Goal: Navigation & Orientation: Find specific page/section

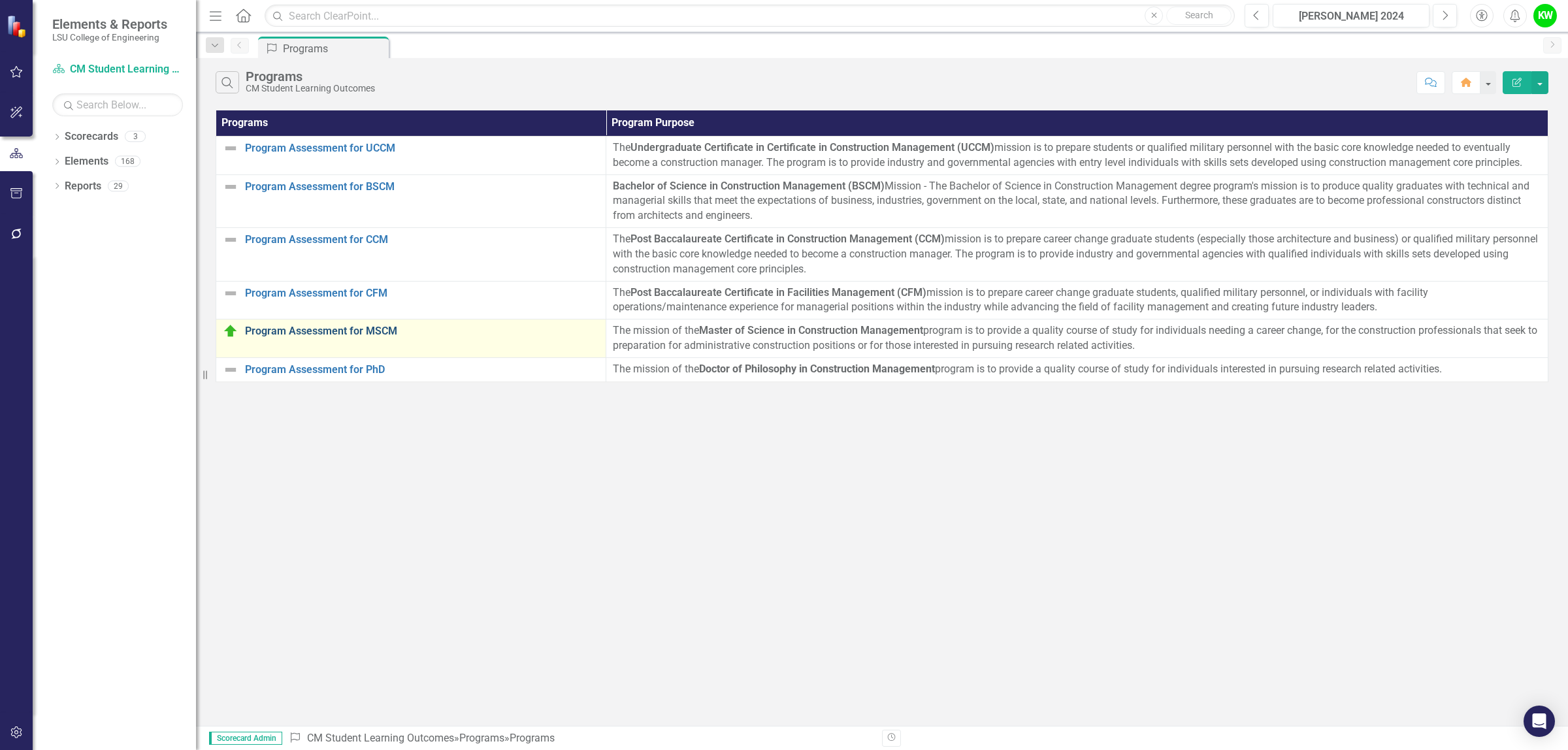
click at [373, 333] on link "Program Assessment for MSCM" at bounding box center [421, 332] width 354 height 12
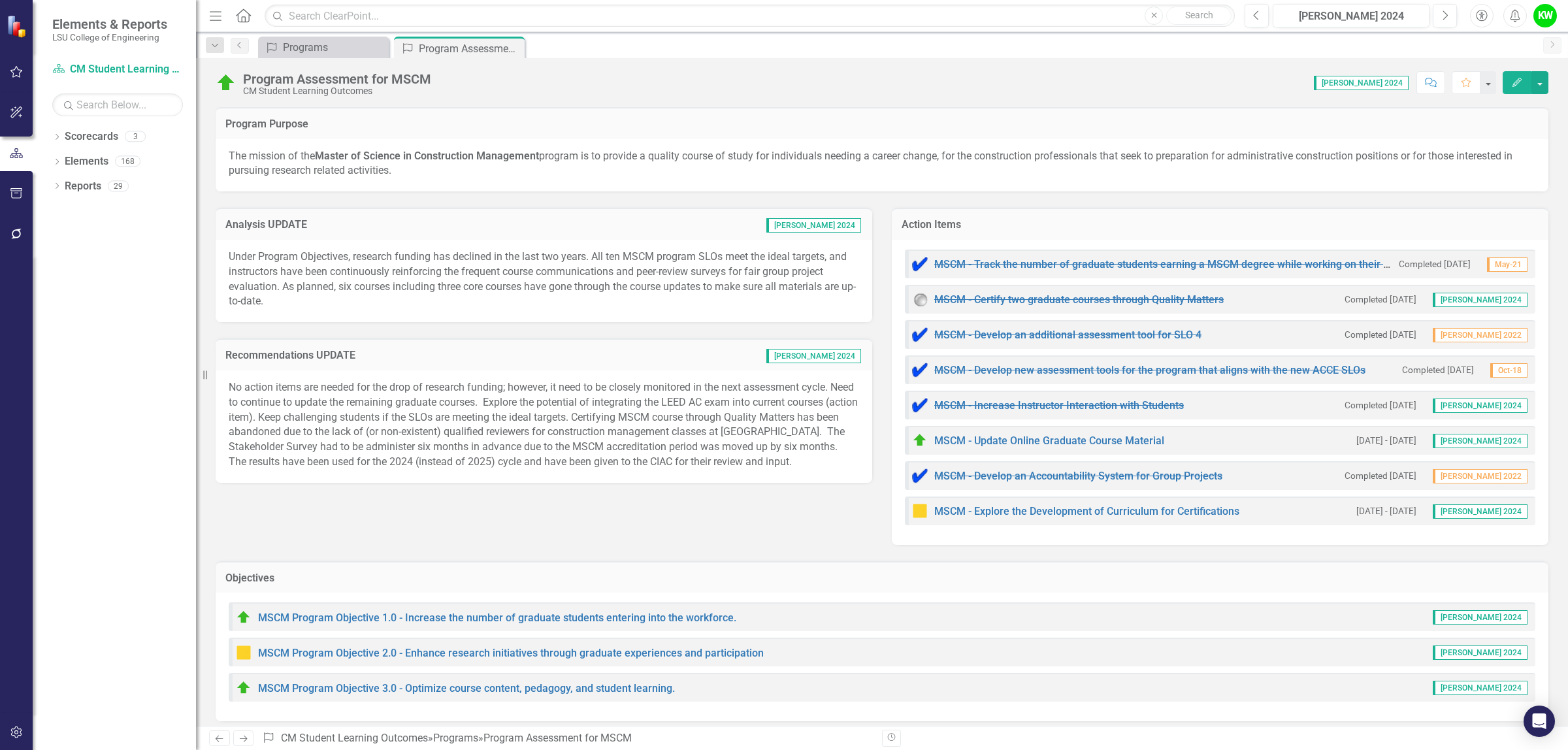
click at [610, 47] on div "Program Programs Close Program Program Assessment for MSCM Pin Close" at bounding box center [895, 47] width 1281 height 21
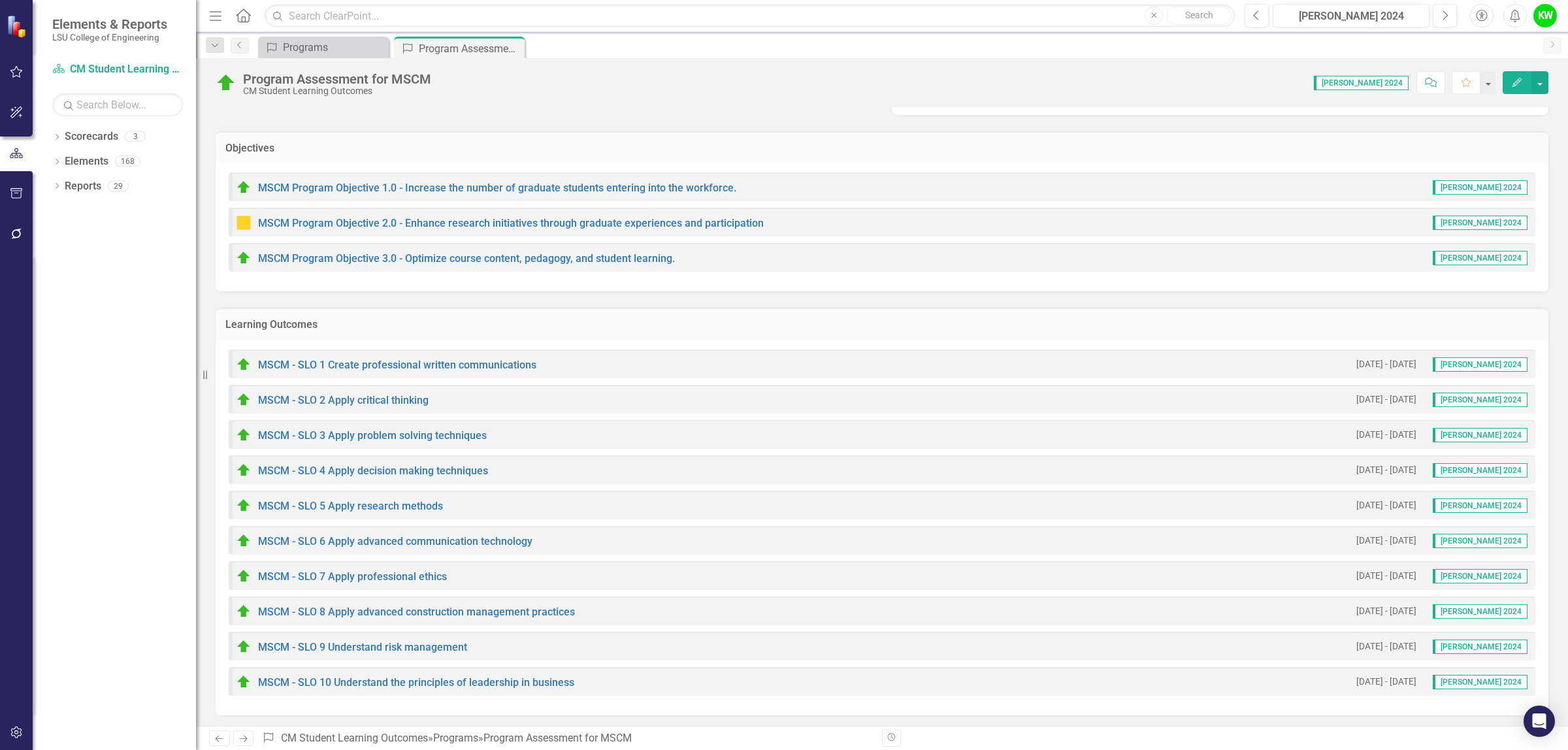
click at [691, 331] on td "Learning Outcomes" at bounding box center [882, 326] width 1313 height 17
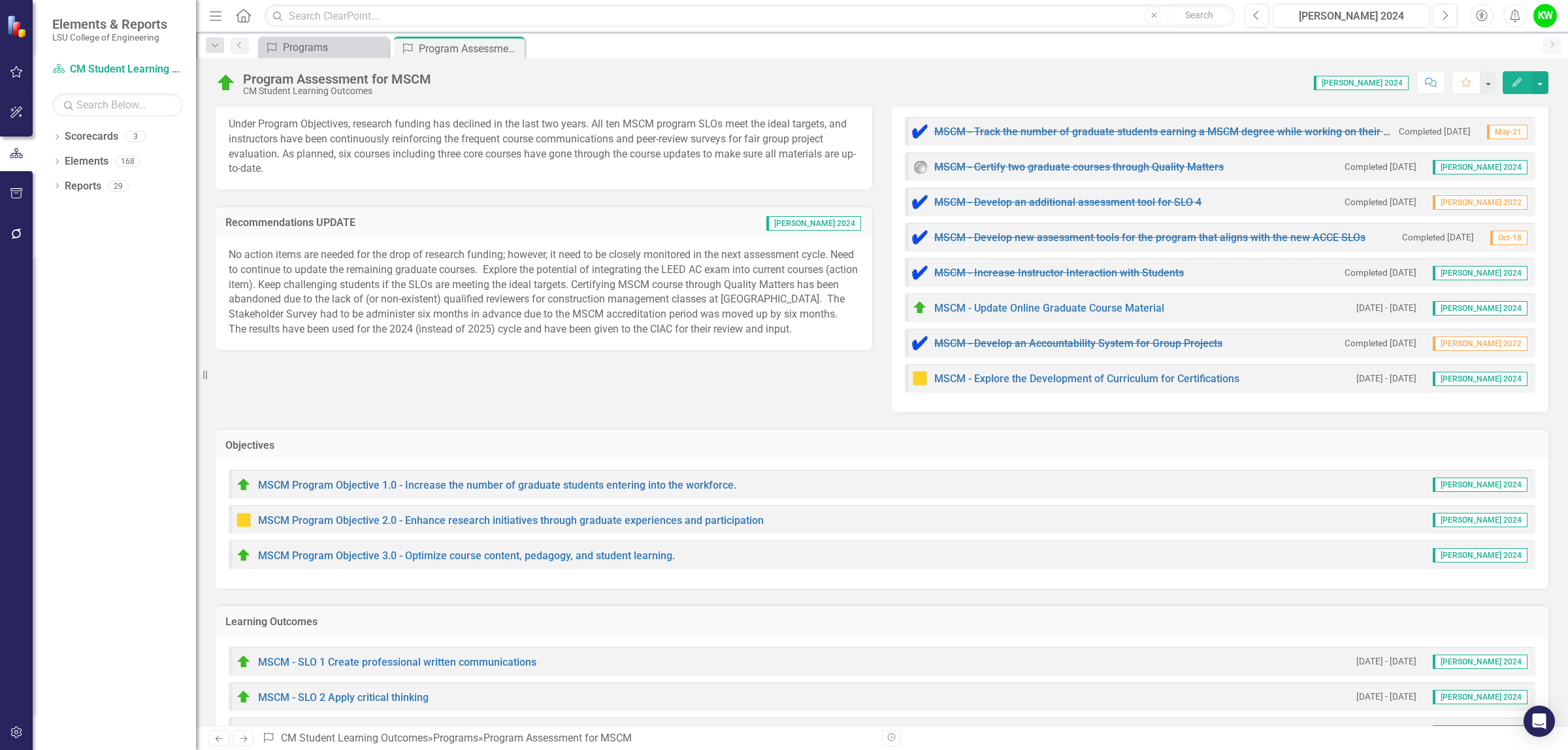
scroll to position [0, 0]
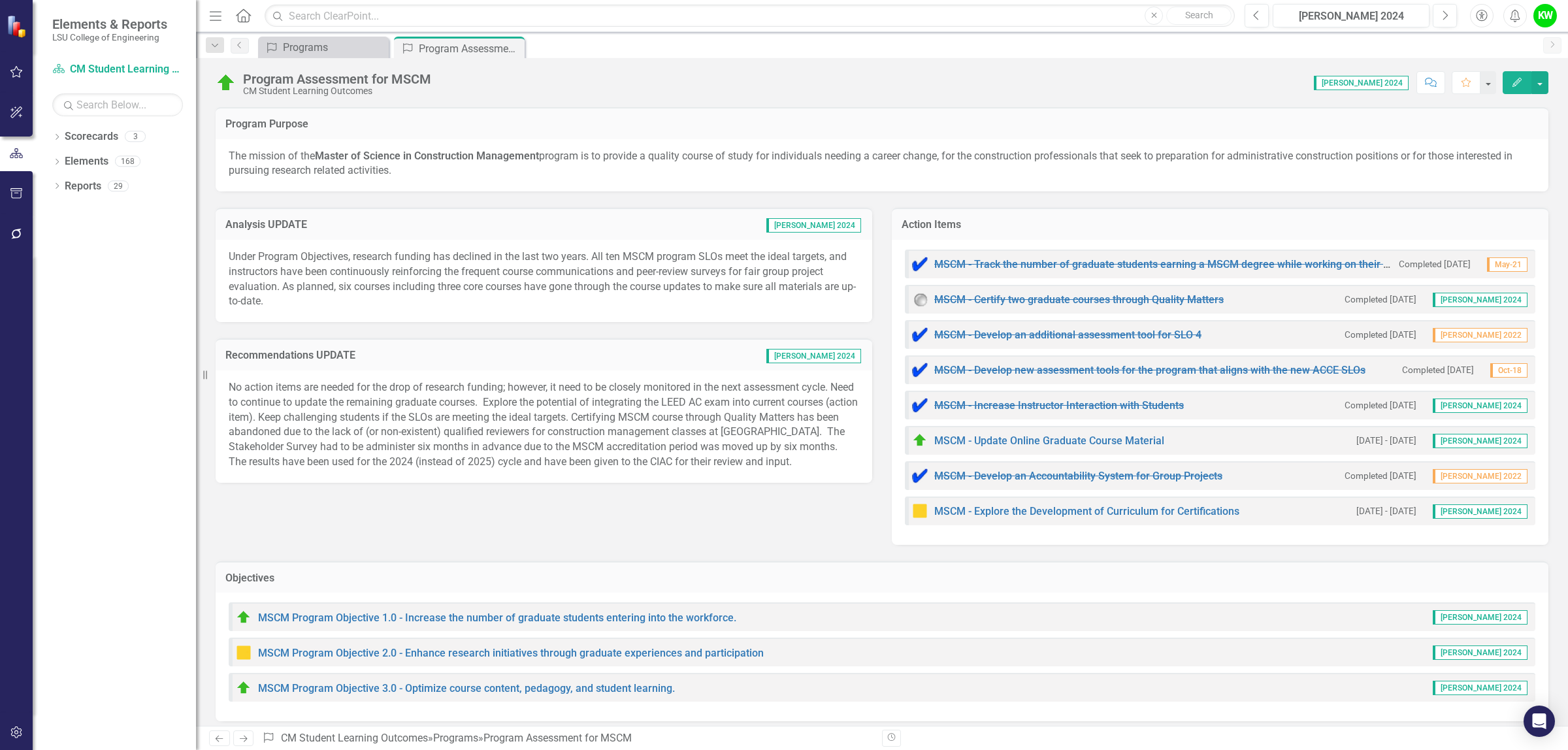
click at [758, 49] on div "Program Programs Close Program Program Assessment for MSCM Pin Close" at bounding box center [895, 47] width 1281 height 21
click at [337, 41] on div "Programs" at bounding box center [326, 47] width 86 height 16
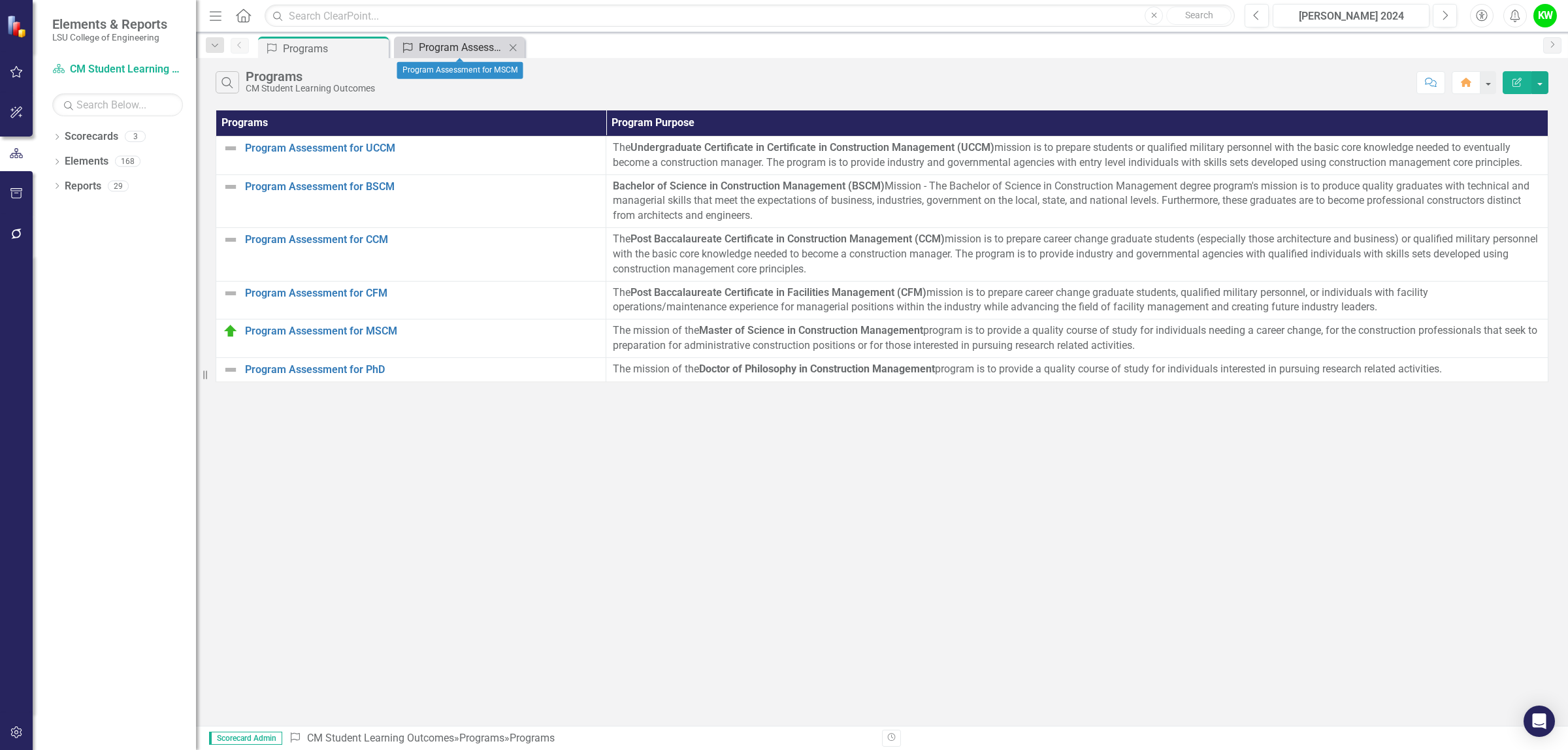
click at [479, 53] on div "Program Assessment for MSCM" at bounding box center [461, 47] width 86 height 16
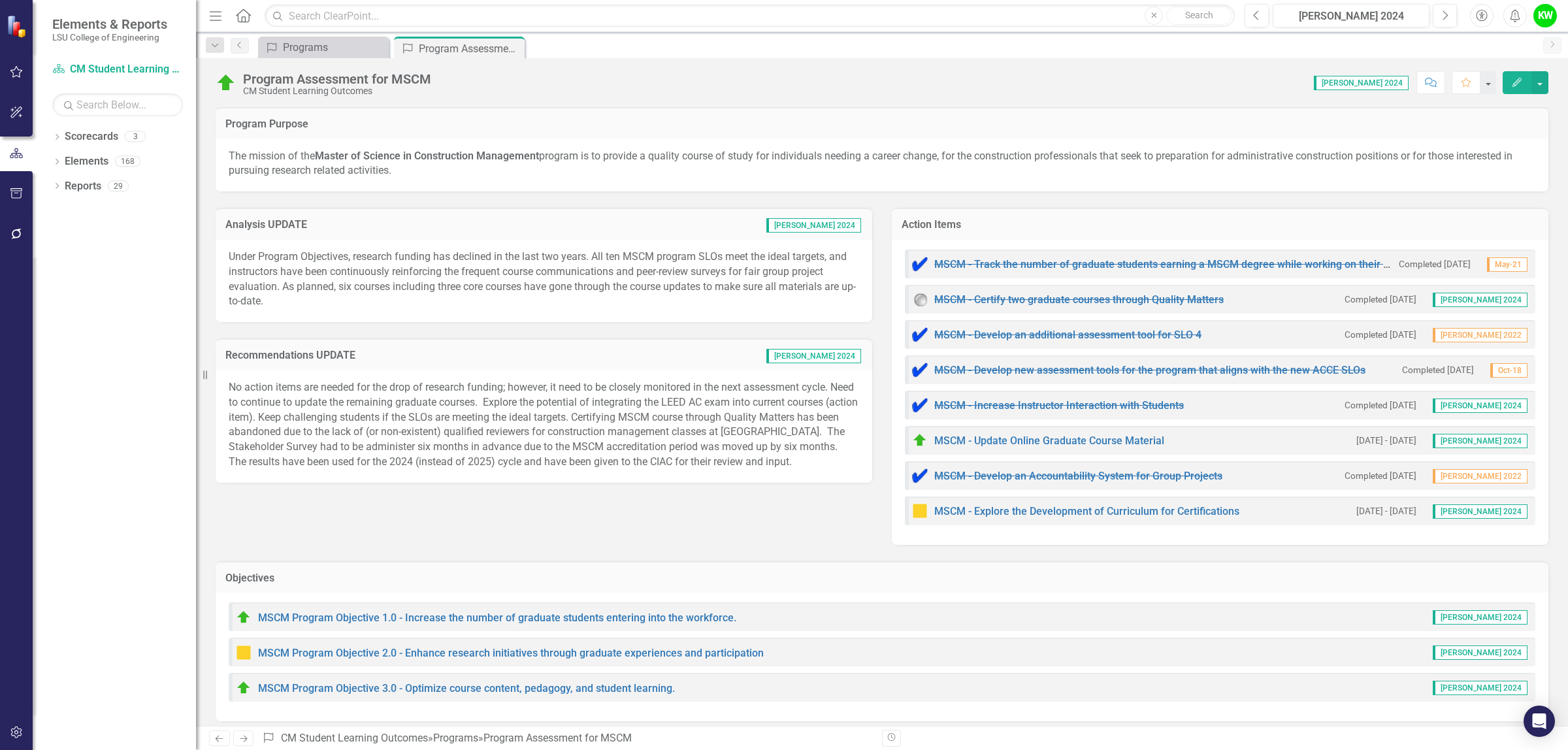
click at [642, 38] on div "Program Programs Close Program Program Assessment for MSCM Pin Close" at bounding box center [895, 47] width 1281 height 21
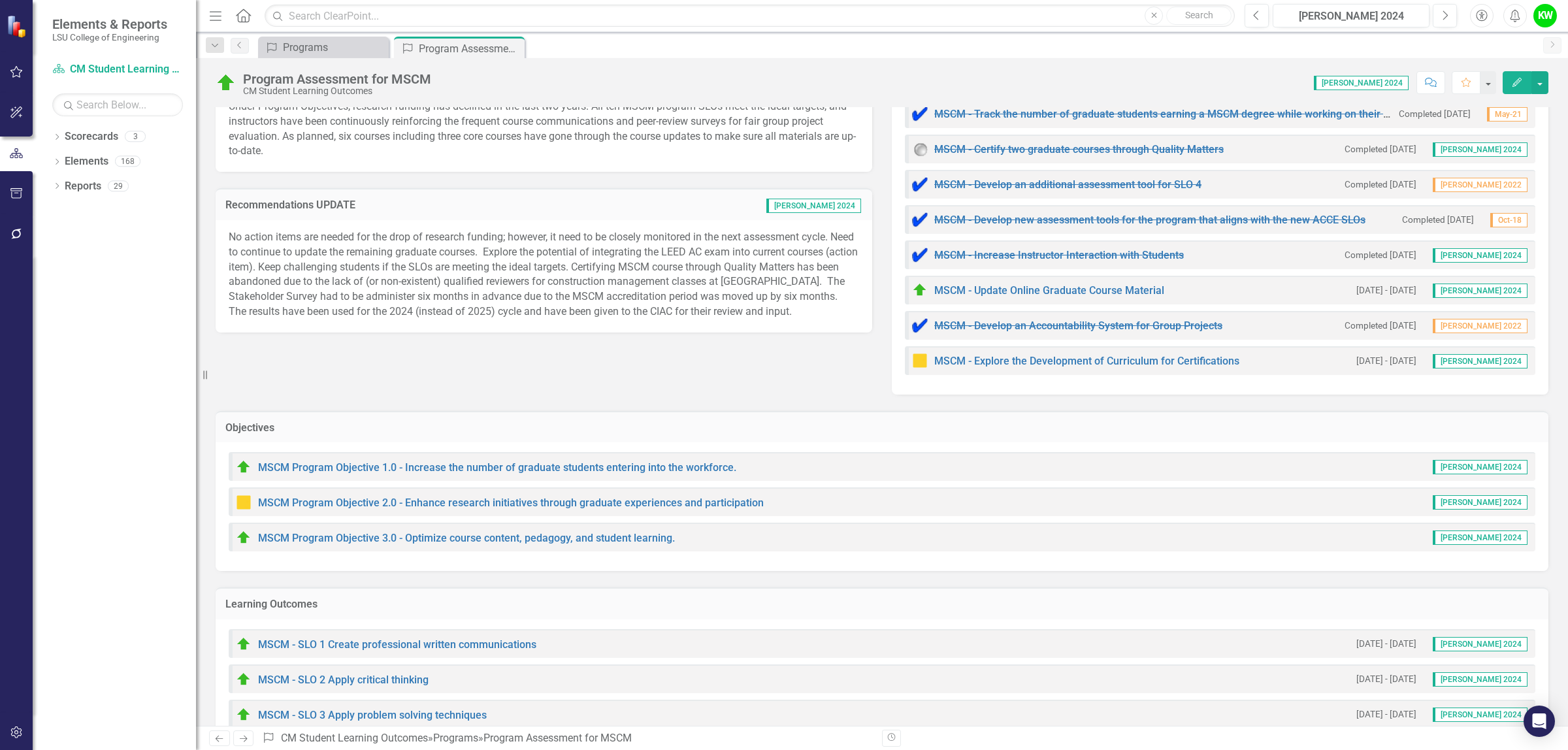
scroll to position [151, 0]
click at [508, 461] on link "MSCM Program Objective 1.0 - Increase the number of graduate students entering …" at bounding box center [497, 467] width 478 height 13
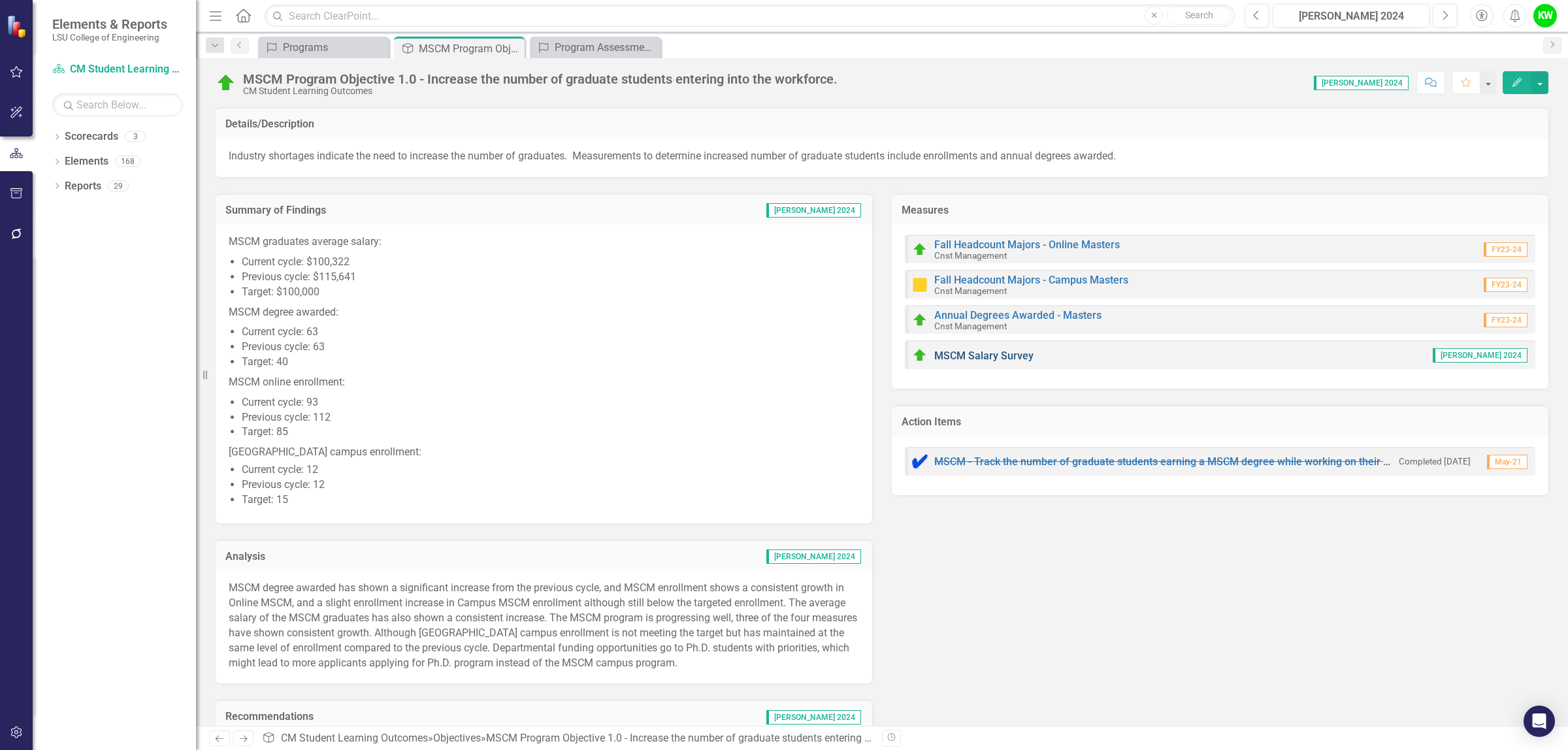
scroll to position [56, 0]
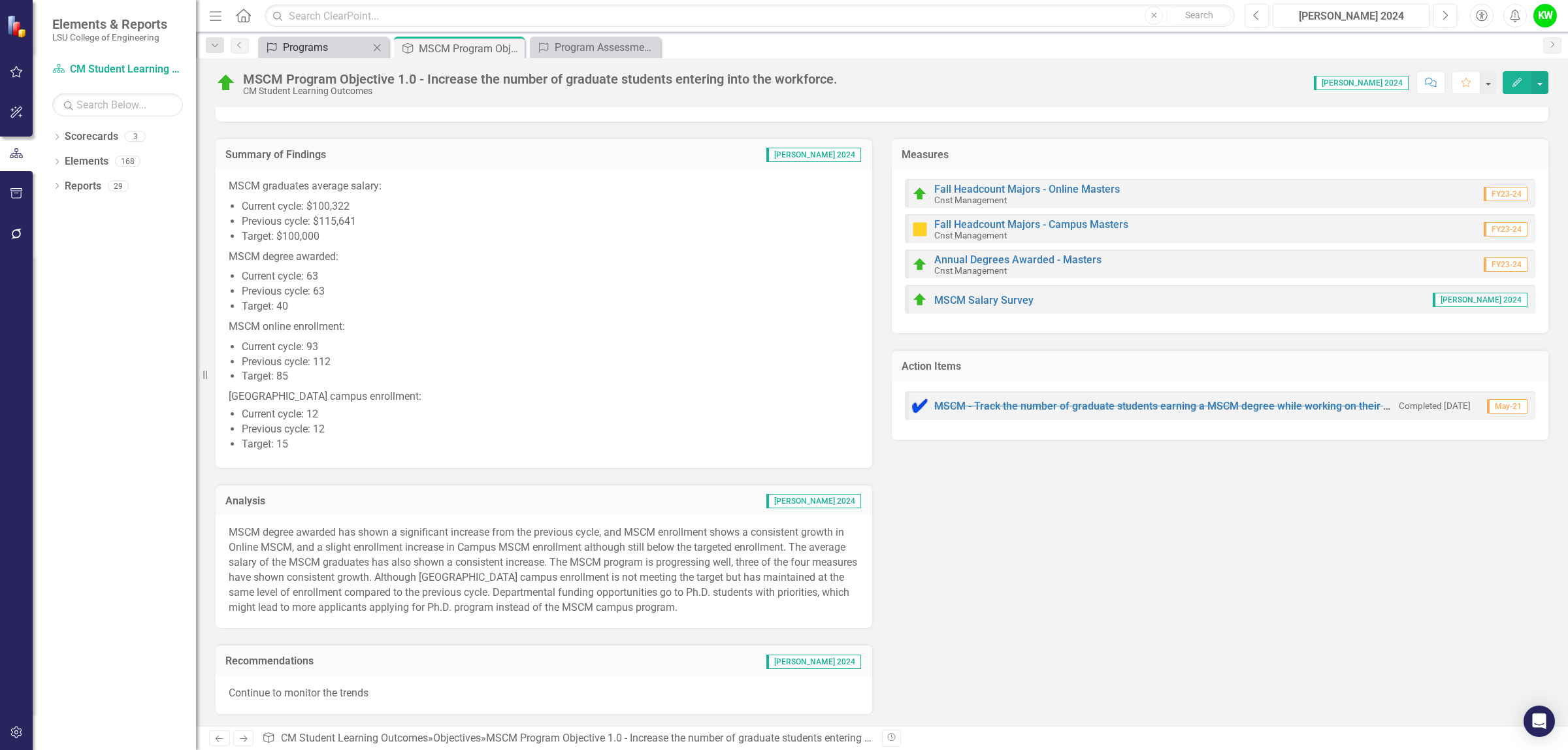
click at [322, 56] on div "Programs" at bounding box center [326, 47] width 86 height 16
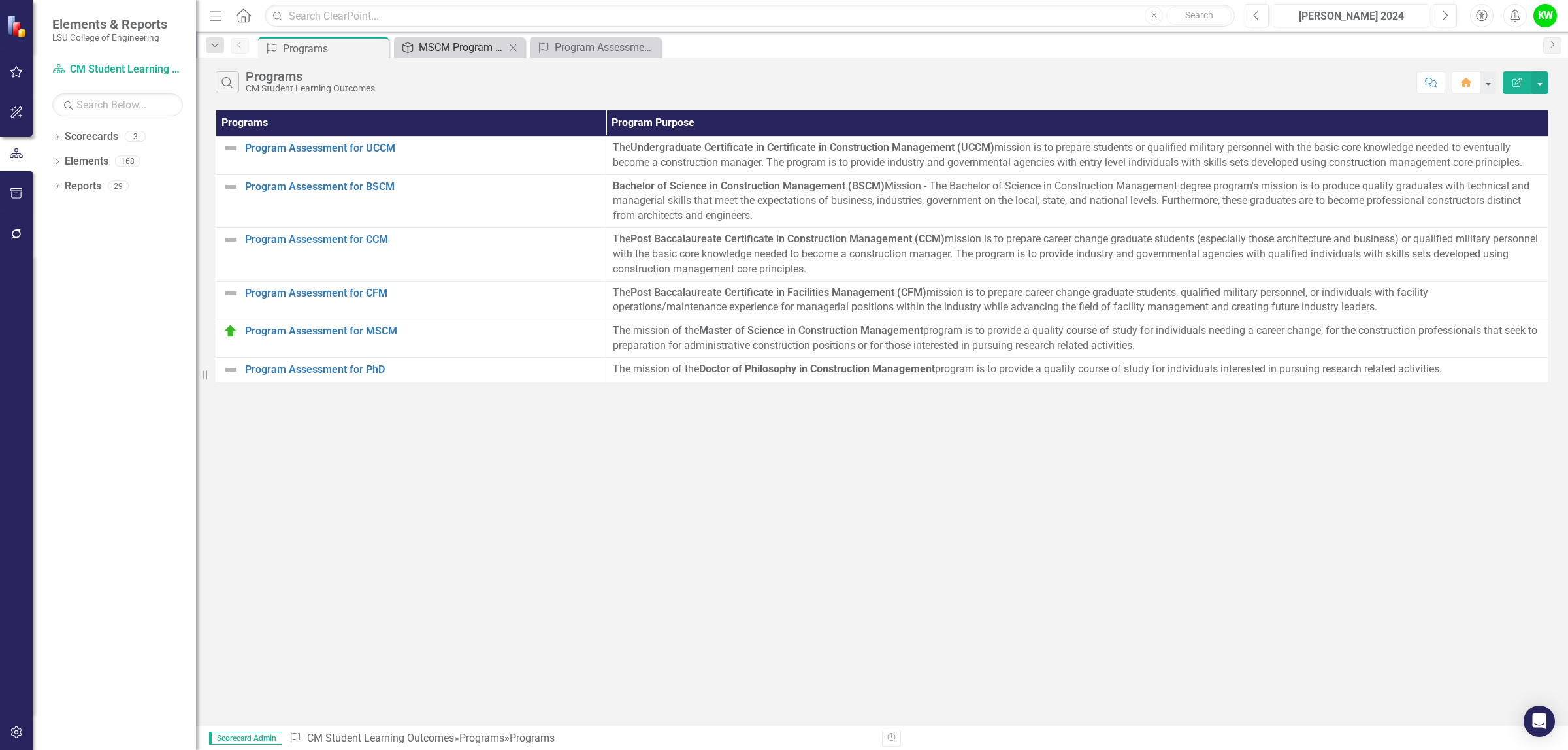
click at [458, 46] on div "MSCM Program Objective 1.0 - Increase the number of graduate students entering …" at bounding box center [461, 47] width 86 height 16
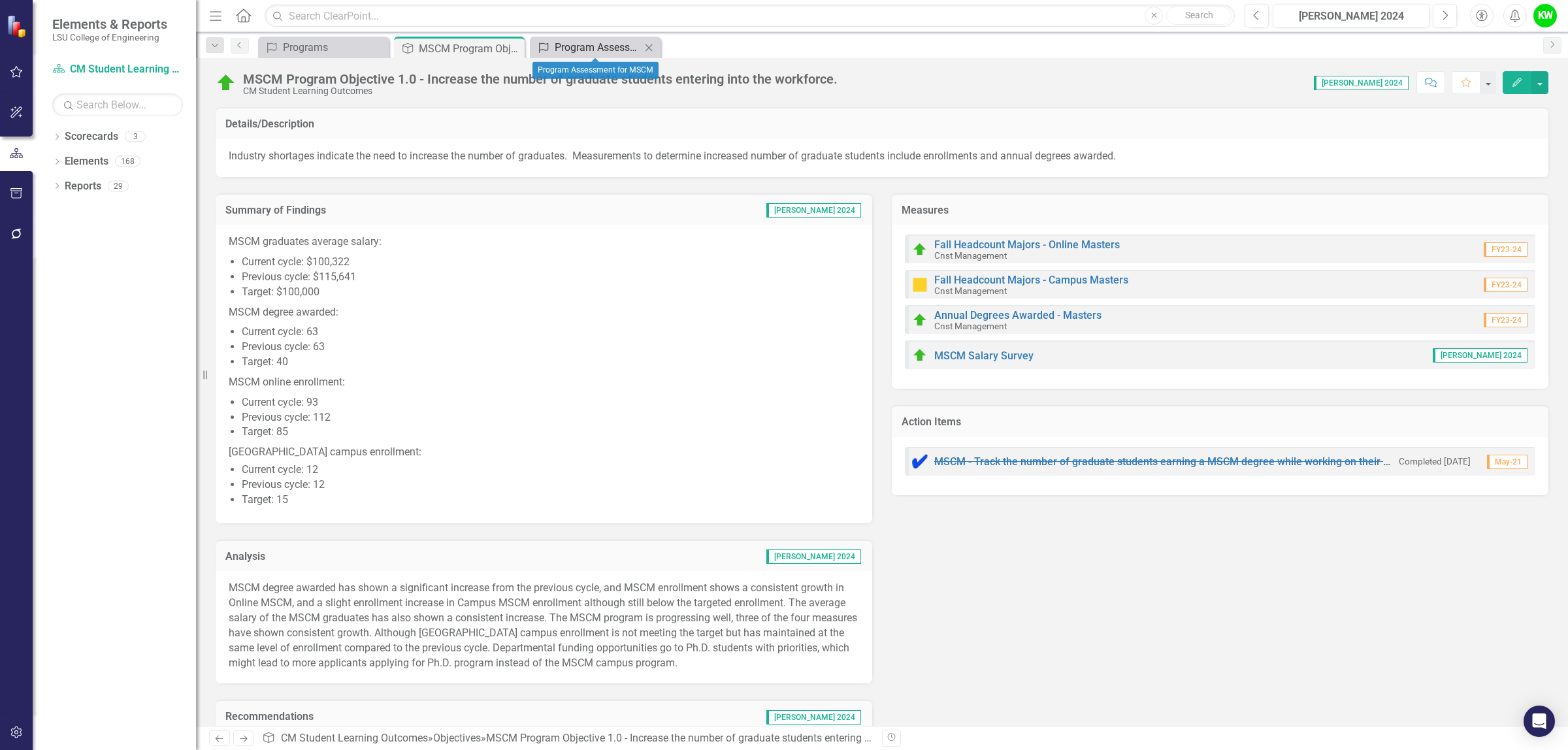
click at [589, 52] on div "Program Assessment for MSCM" at bounding box center [598, 47] width 86 height 16
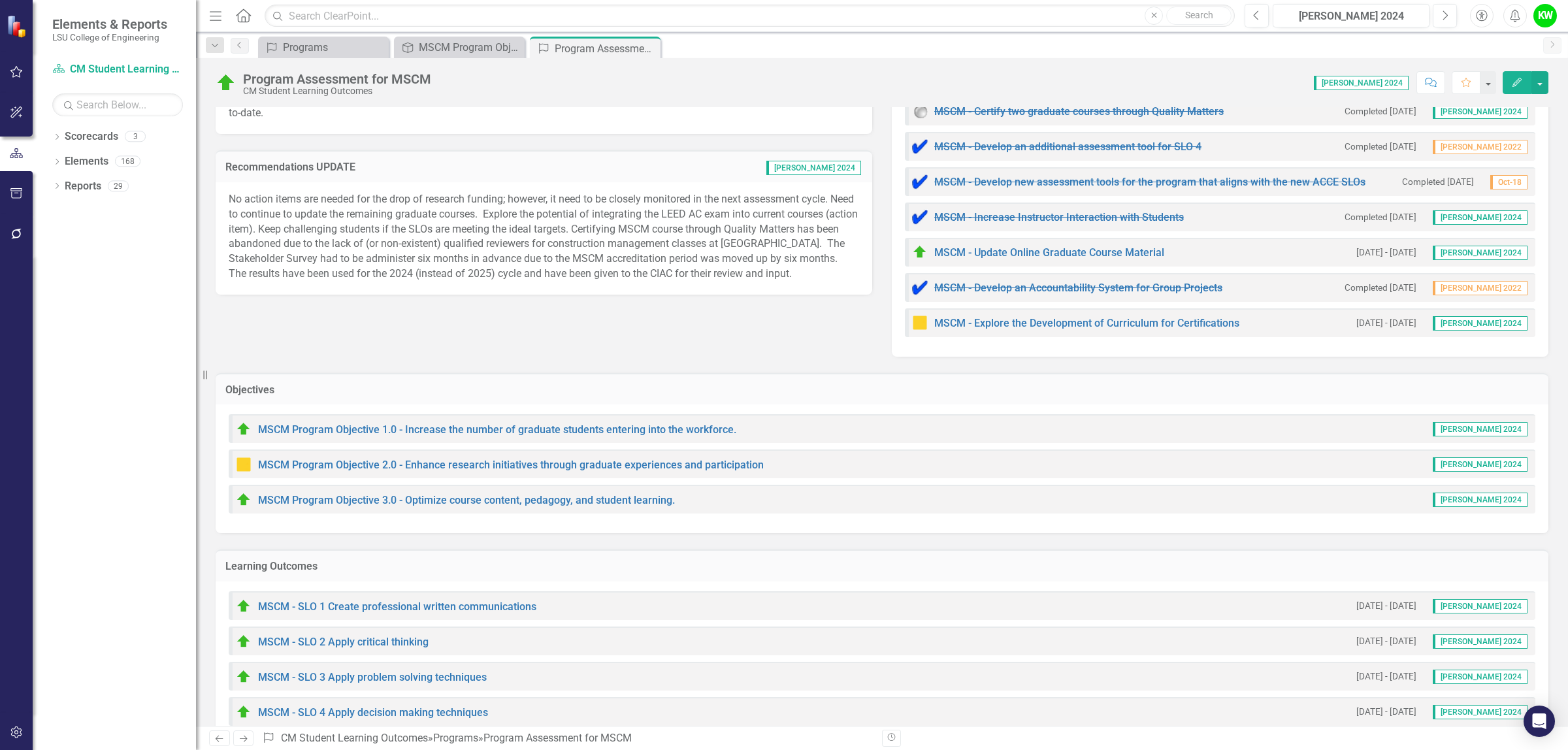
scroll to position [189, 0]
click at [619, 462] on link "MSCM Program Objective 2.0 - Enhance research initiatives through graduate expe…" at bounding box center [511, 463] width 506 height 13
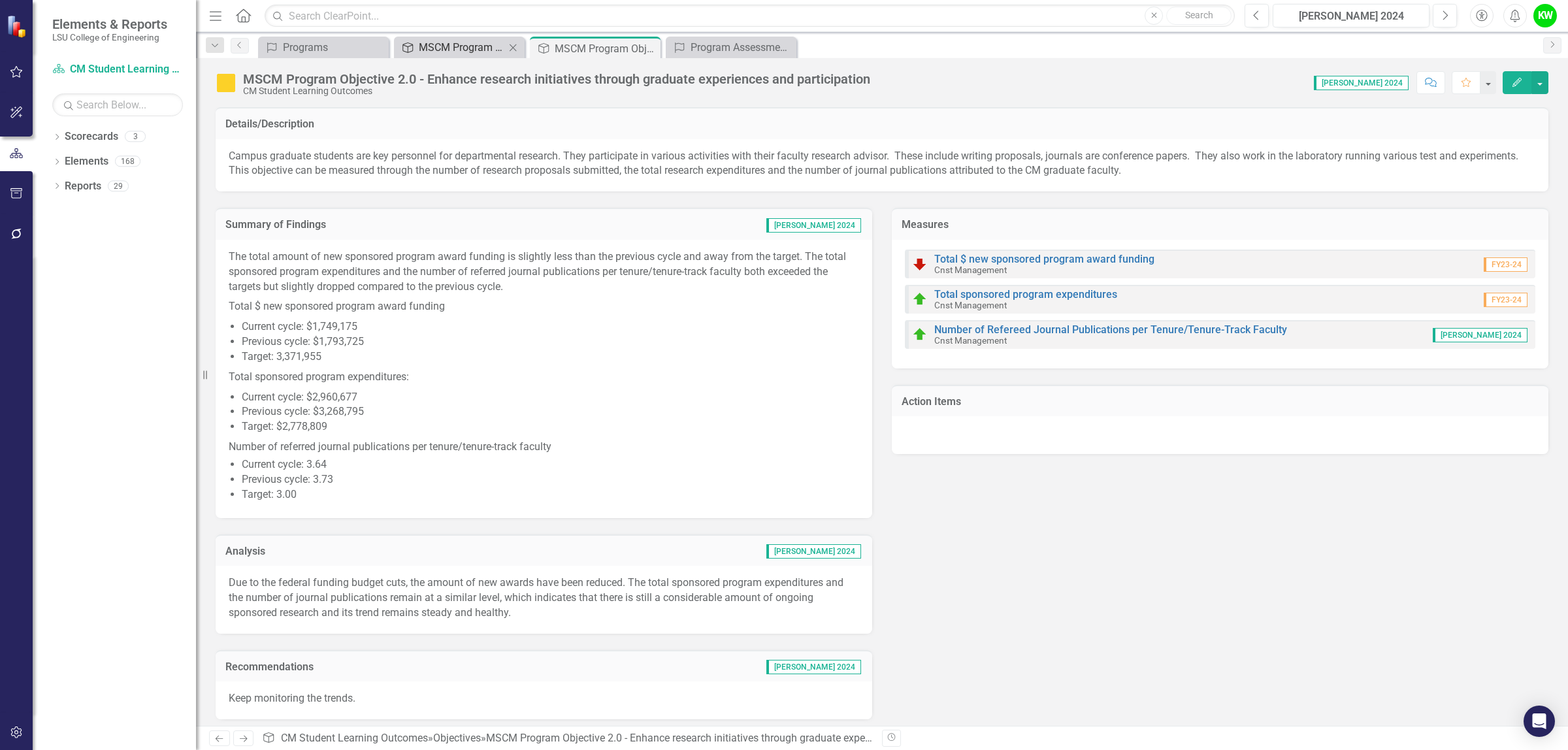
click at [468, 53] on div "MSCM Program Objective 1.0 - Increase the number of graduate students entering …" at bounding box center [461, 47] width 86 height 16
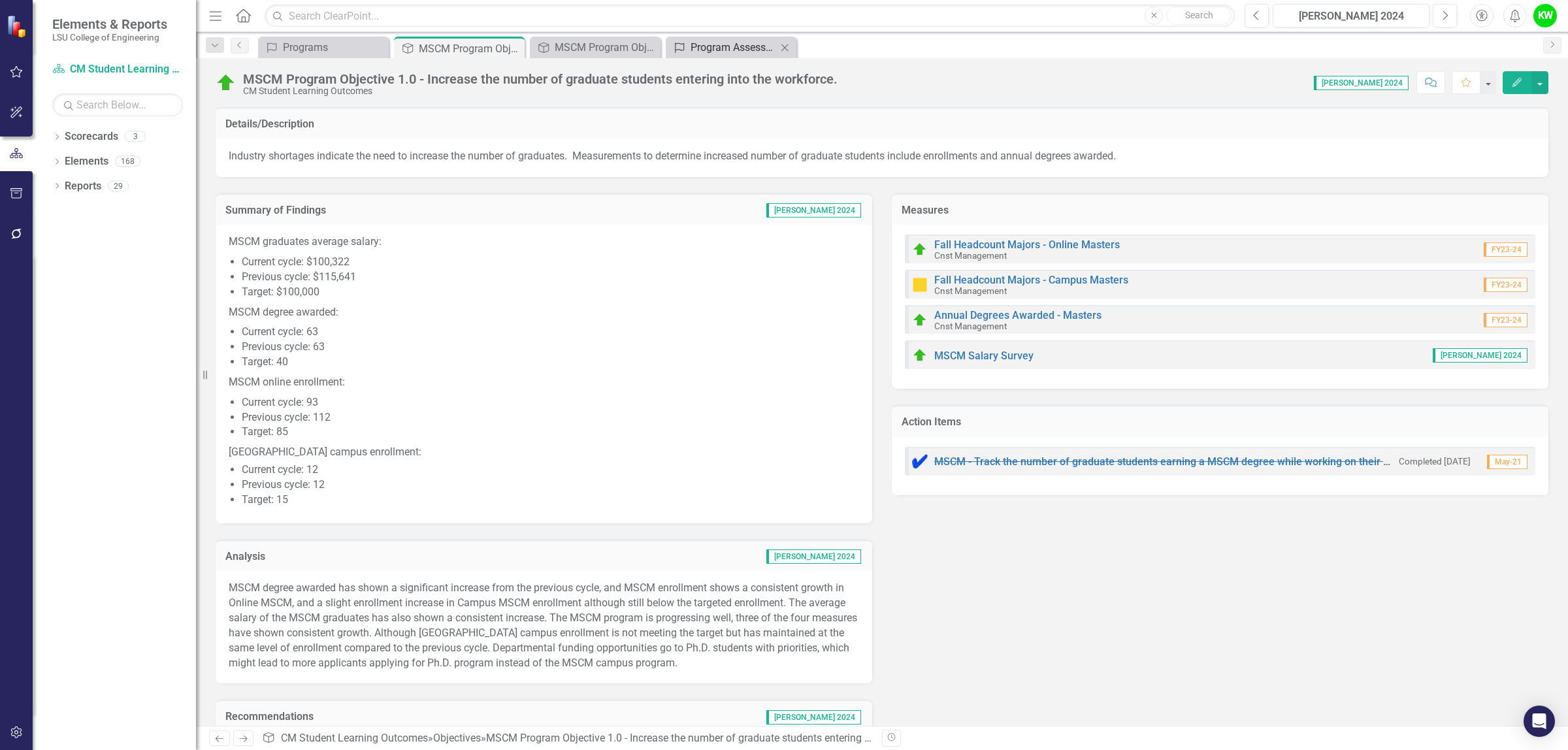
click at [700, 46] on div "Program Assessment for MSCM" at bounding box center [734, 47] width 86 height 16
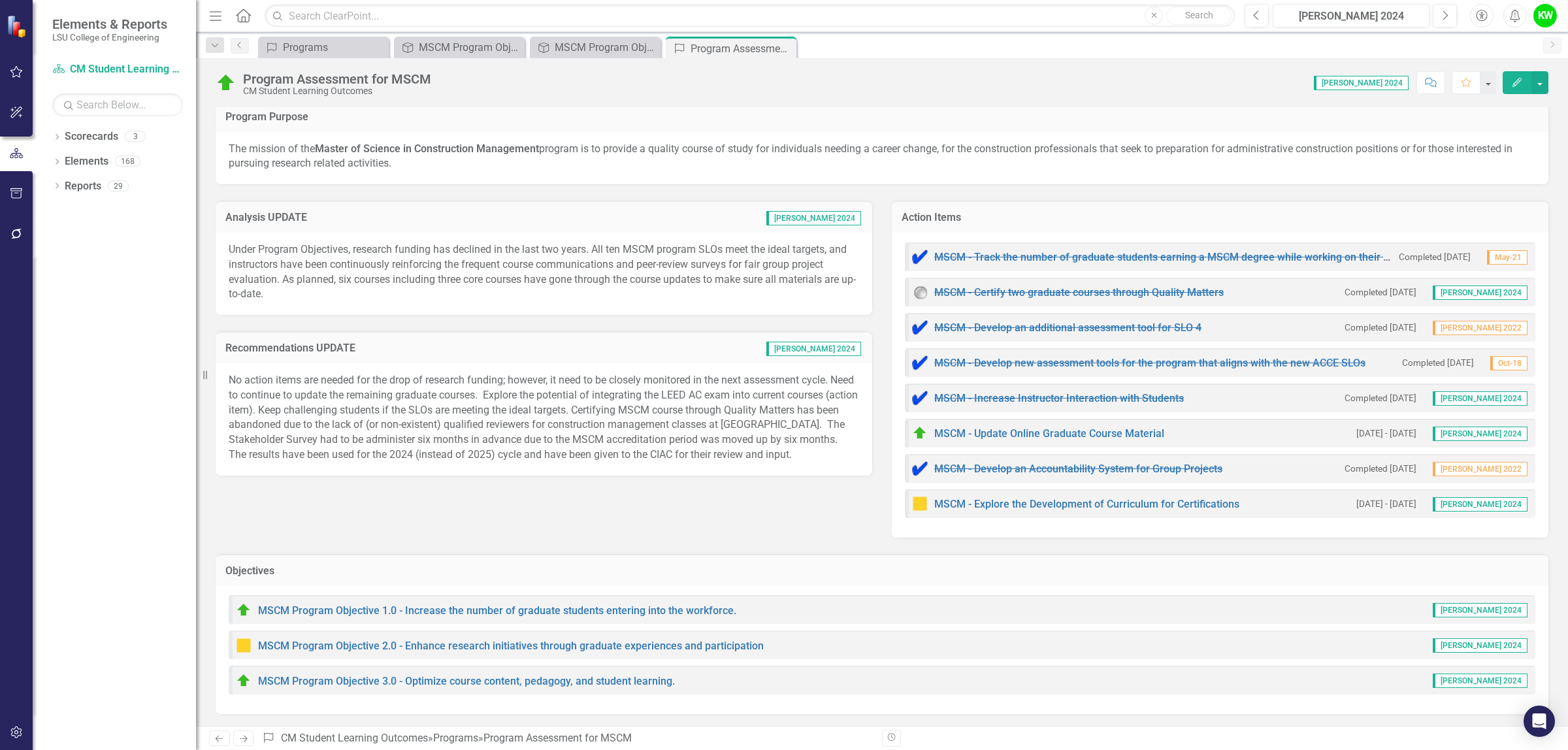
scroll to position [8, 0]
click at [516, 677] on link "MSCM Program Objective 3.0 - Optimize course content, pedagogy, and student lea…" at bounding box center [467, 680] width 417 height 13
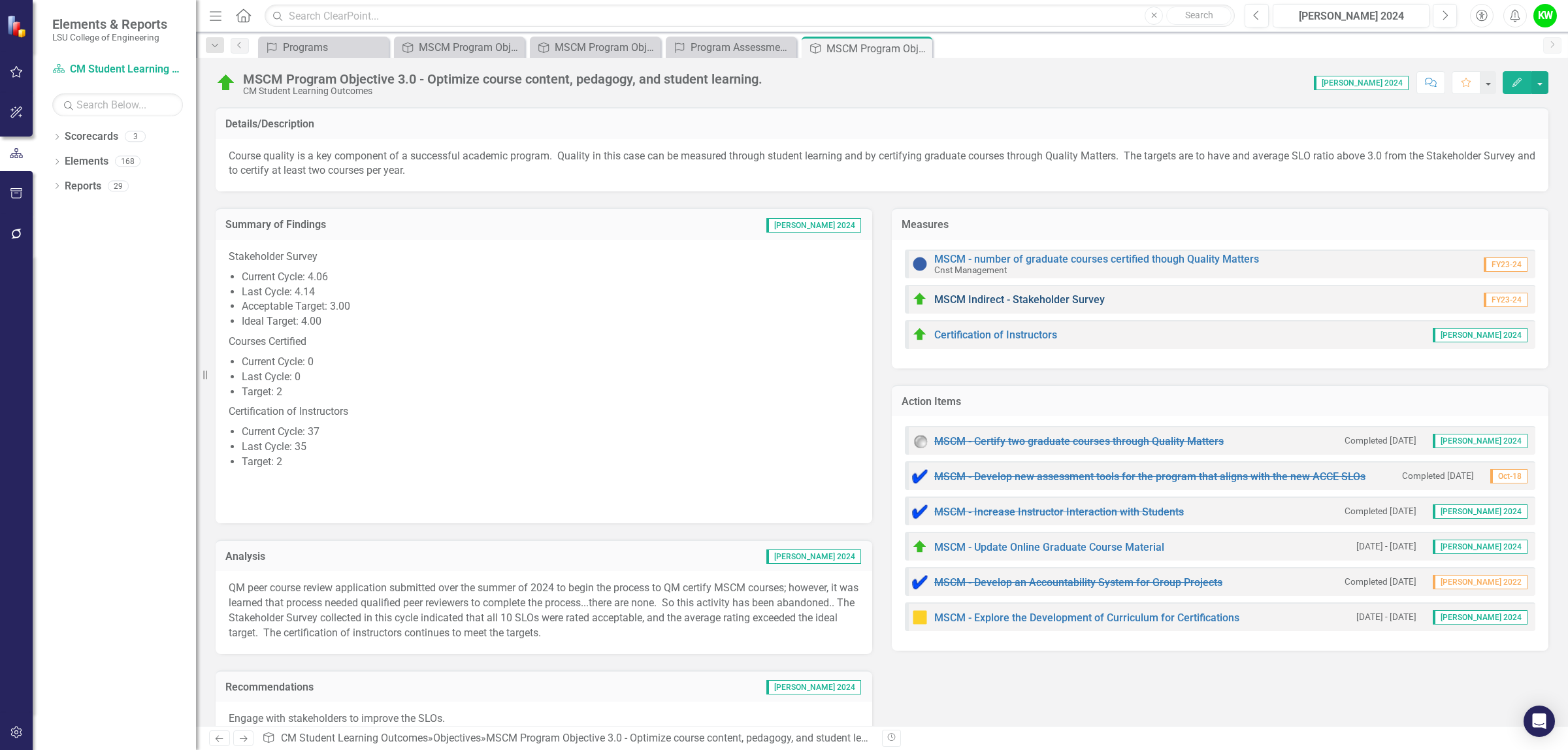
click at [1058, 298] on link "MSCM Indirect - Stakeholder Survey" at bounding box center [1019, 299] width 171 height 13
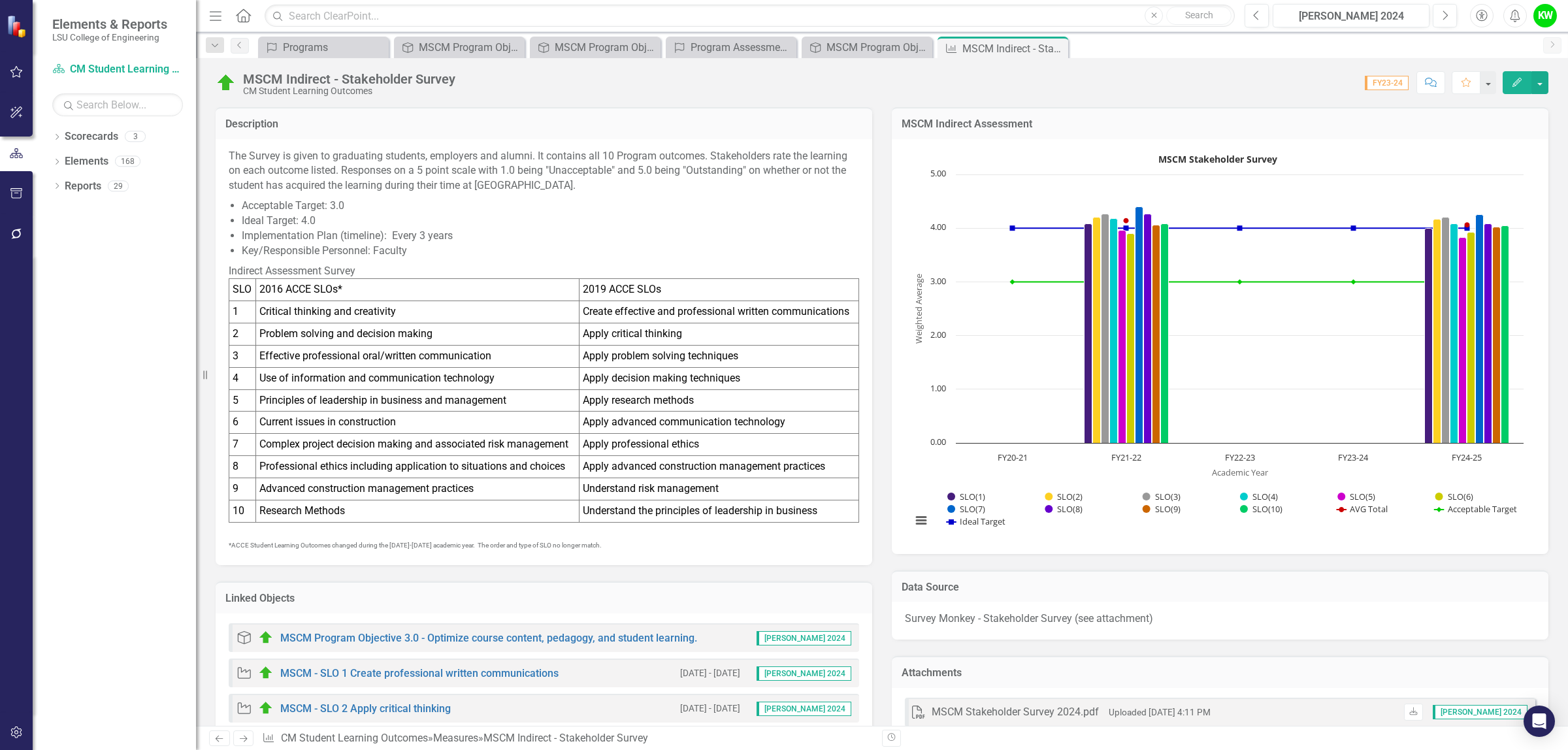
drag, startPoint x: 573, startPoint y: 740, endPoint x: 249, endPoint y: 473, distance: 419.8
